Goal: Information Seeking & Learning: Learn about a topic

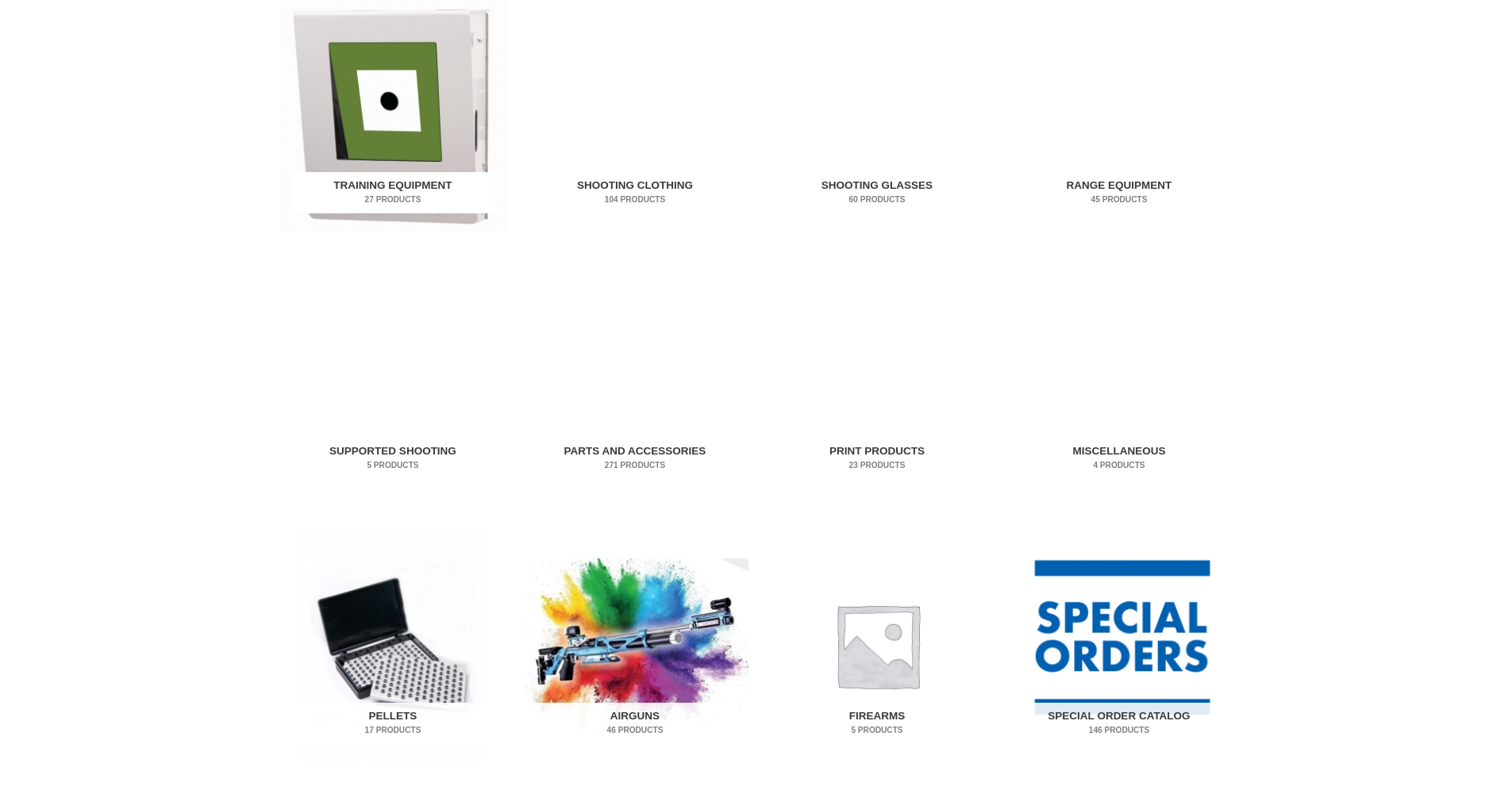
scroll to position [476, 0]
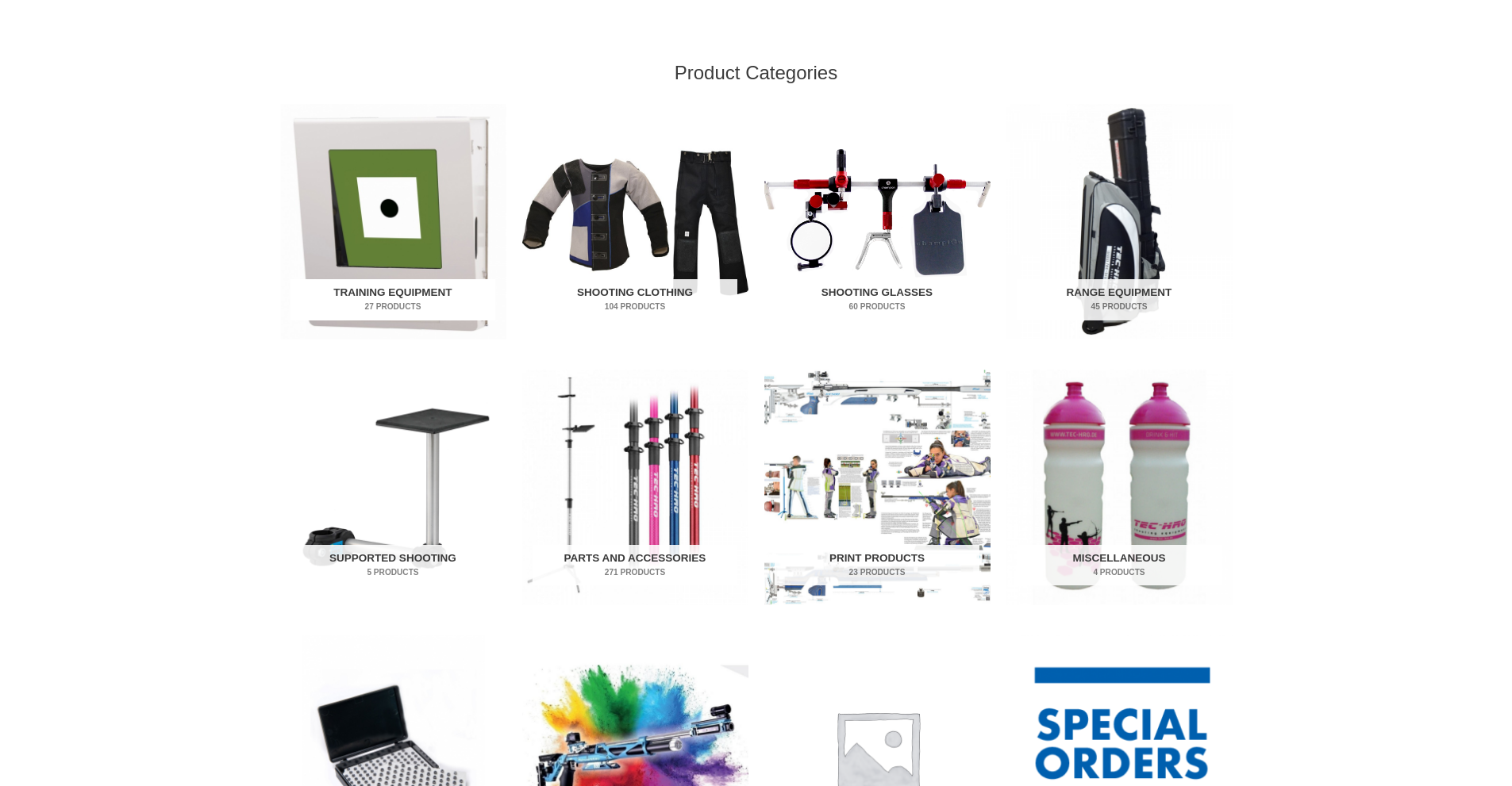
click at [399, 236] on img "Visit product category Training Equipment" at bounding box center [393, 222] width 226 height 236
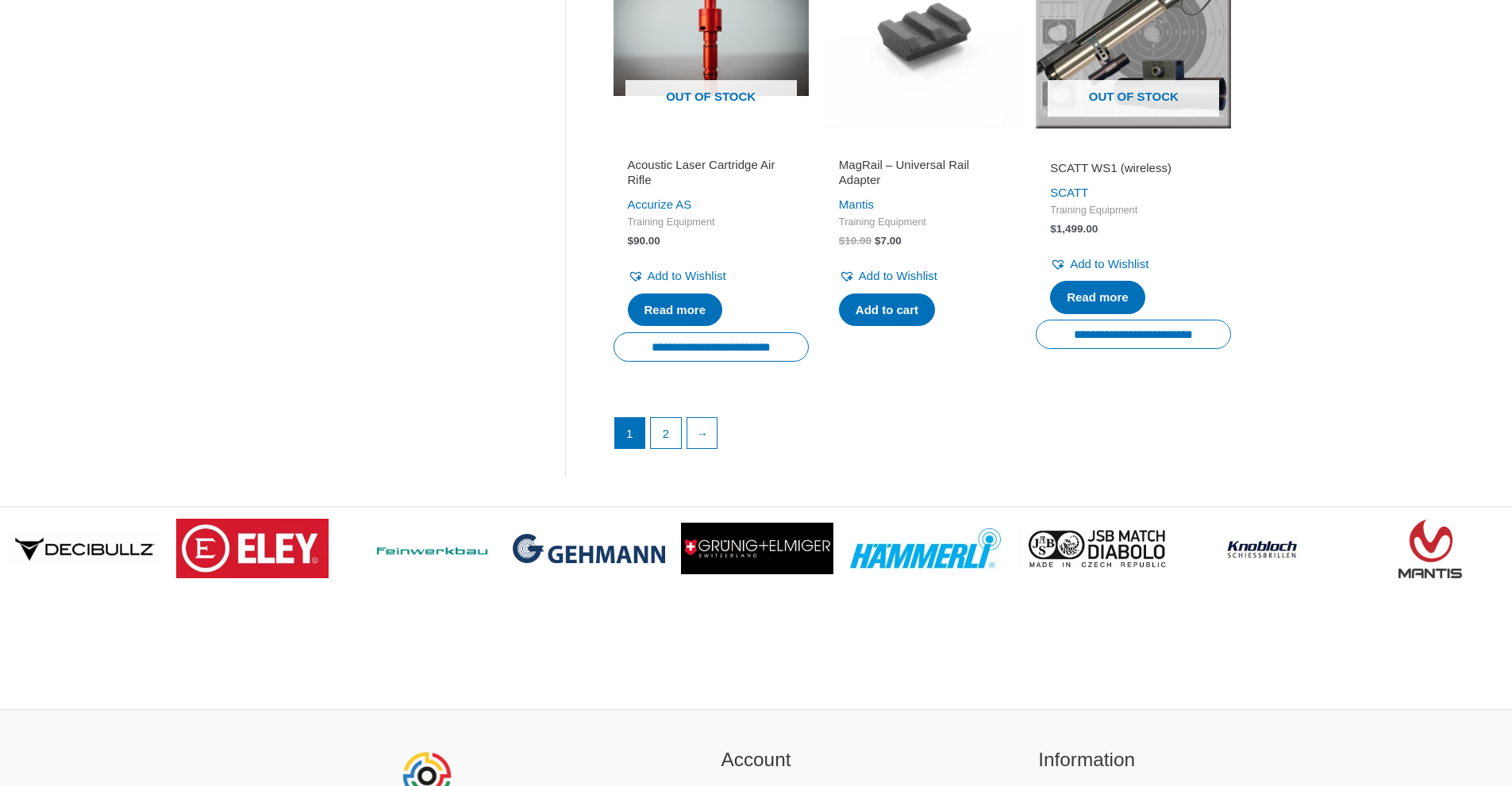
scroll to position [2302, 0]
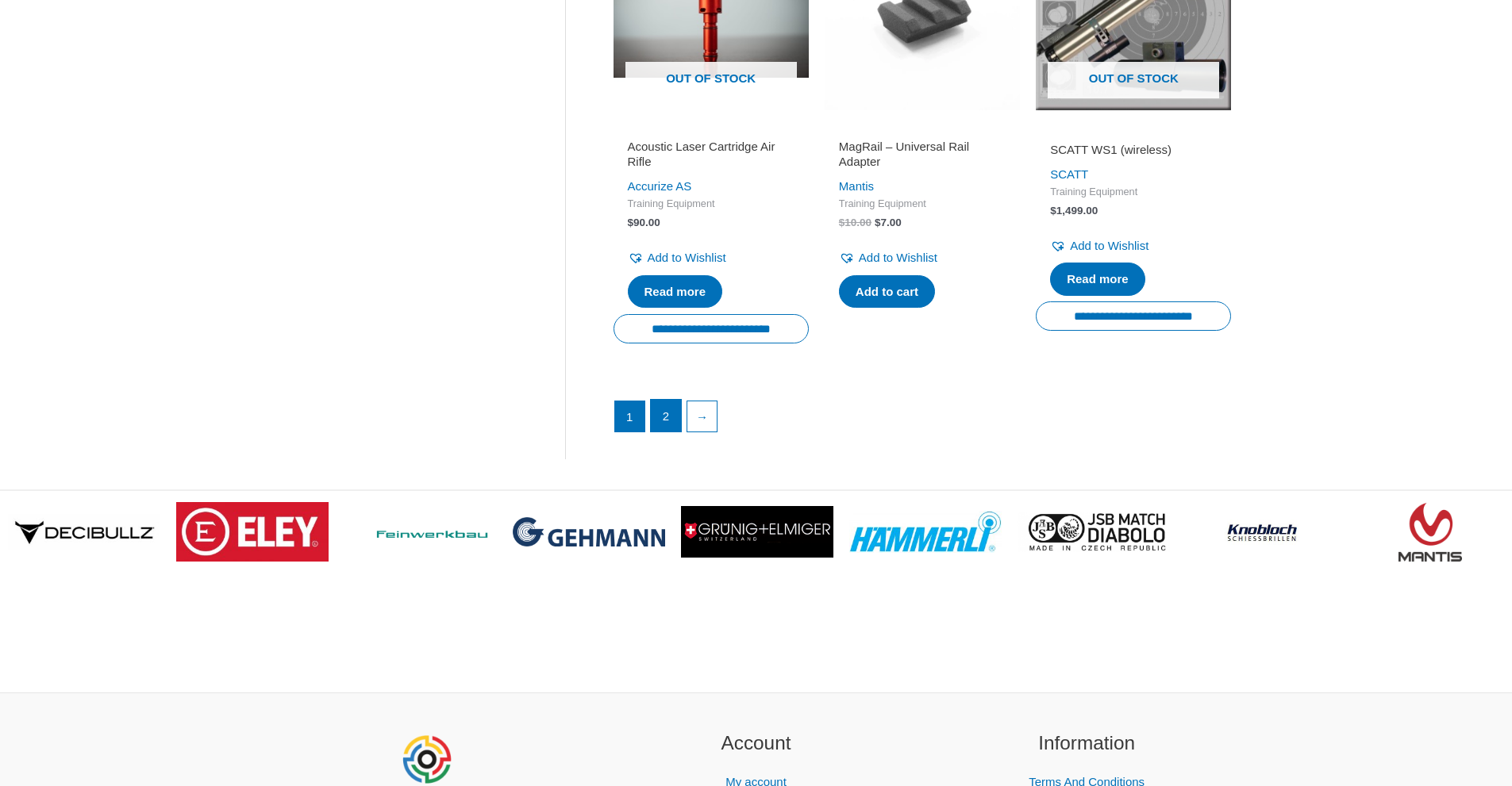
click at [670, 432] on link "2" at bounding box center [665, 416] width 30 height 31
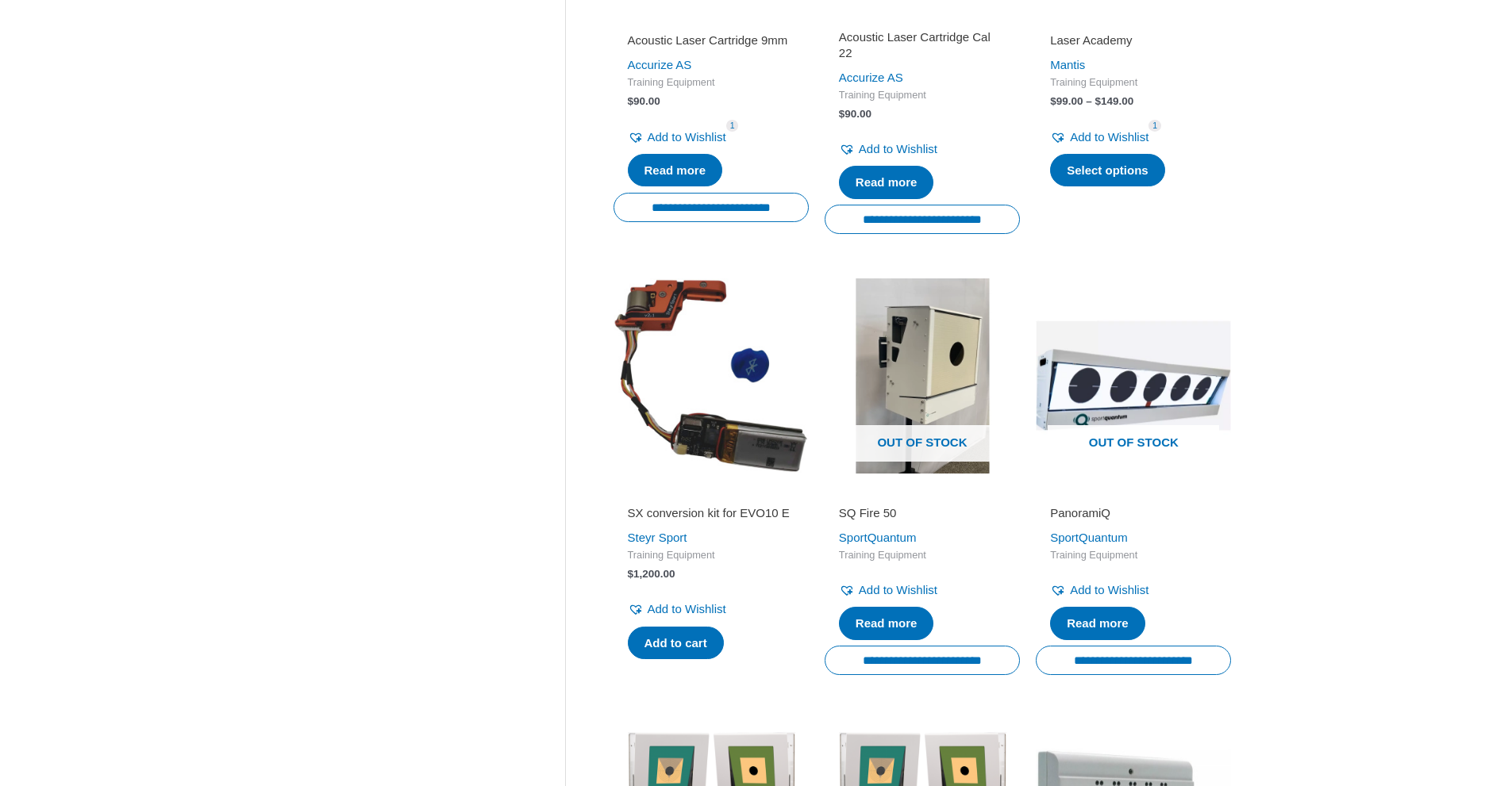
scroll to position [1031, 0]
click at [893, 541] on link "SportQuantum" at bounding box center [877, 538] width 77 height 14
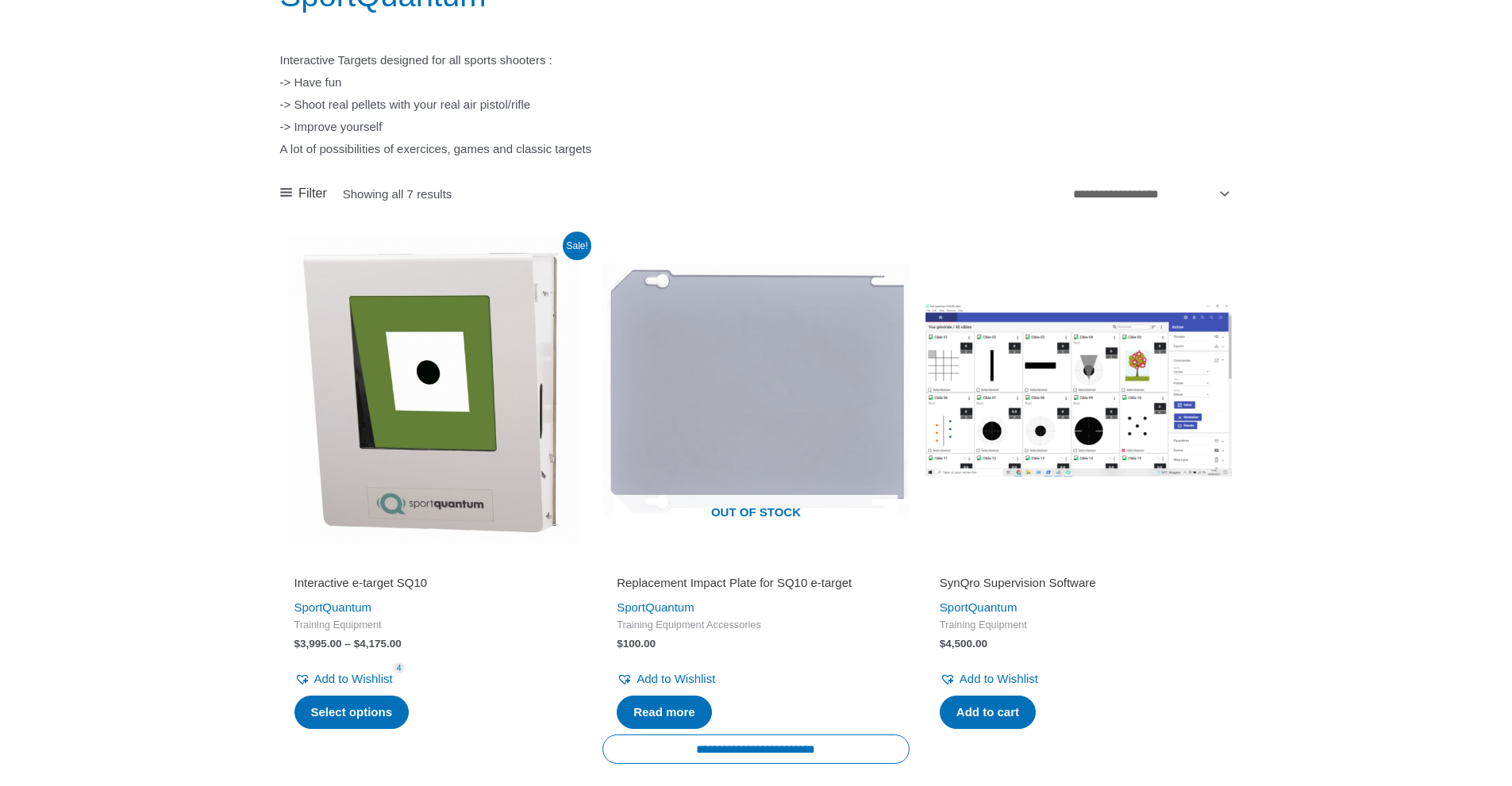
scroll to position [238, 0]
